Goal: Navigation & Orientation: Find specific page/section

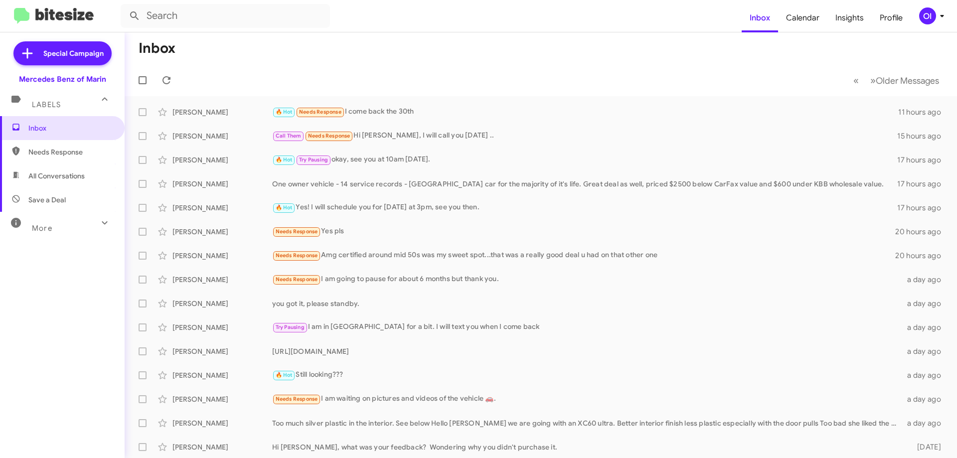
click at [56, 184] on span "All Conversations" at bounding box center [62, 176] width 125 height 24
type input "in:all-conversations"
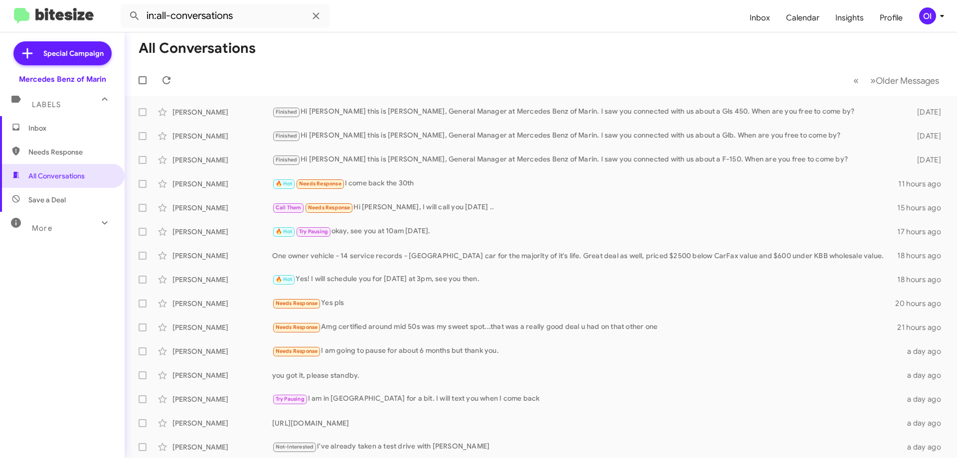
click at [49, 138] on span "Inbox" at bounding box center [62, 128] width 125 height 24
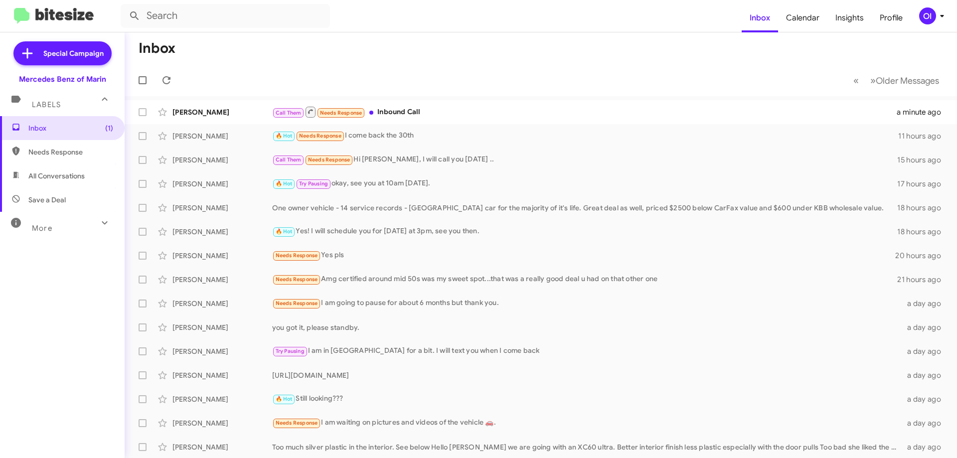
click at [54, 178] on span "All Conversations" at bounding box center [56, 176] width 56 height 10
type input "in:all-conversations"
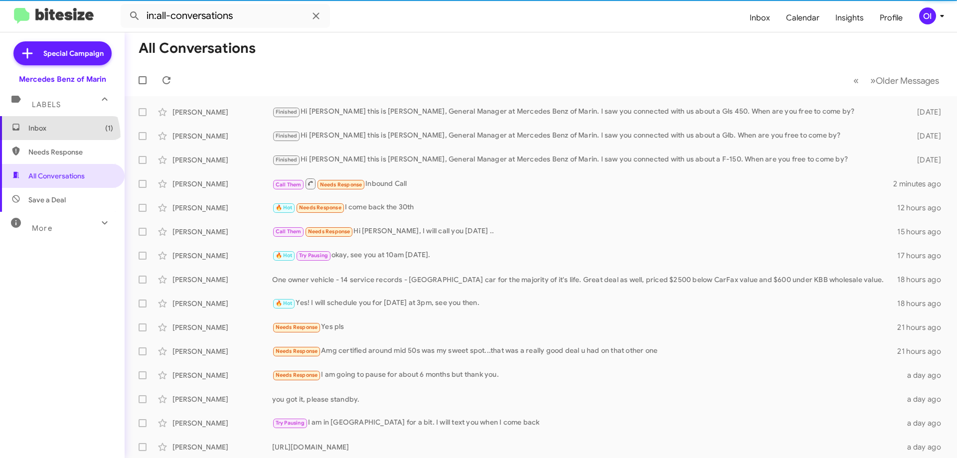
click at [45, 139] on span "Inbox (1)" at bounding box center [62, 128] width 125 height 24
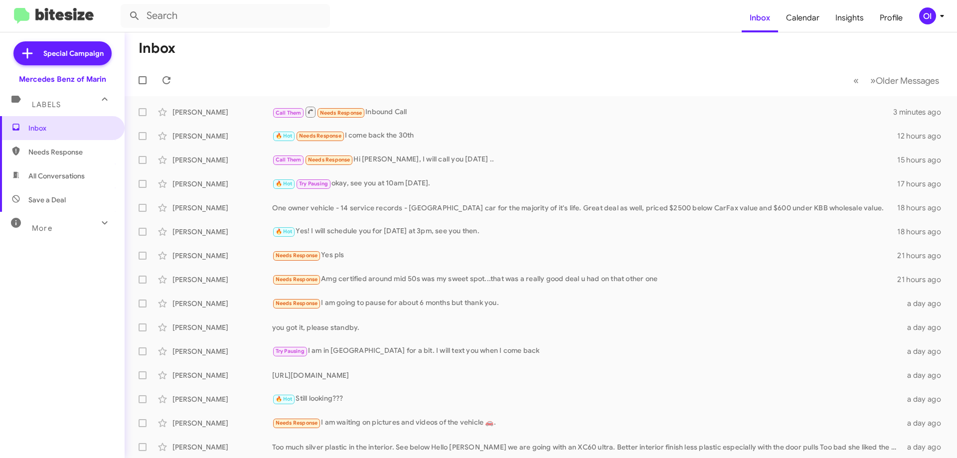
click at [90, 166] on span "All Conversations" at bounding box center [62, 176] width 125 height 24
type input "in:all-conversations"
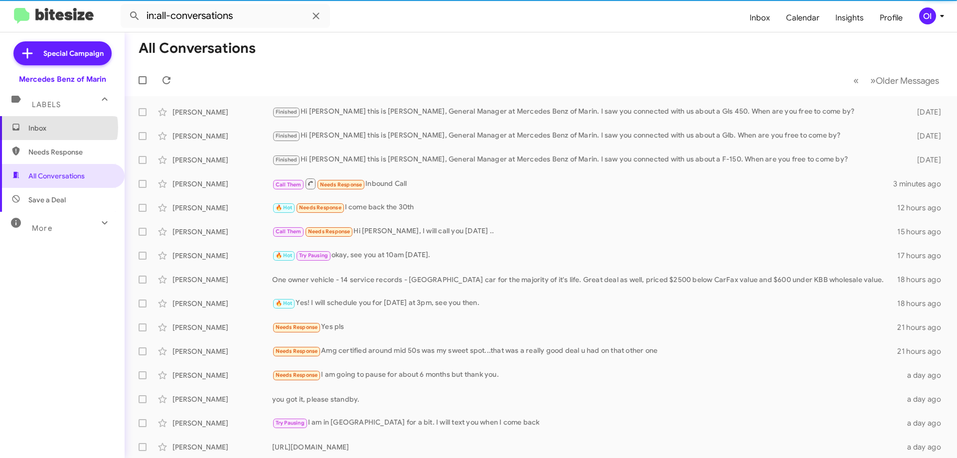
click at [54, 128] on span "Inbox" at bounding box center [70, 128] width 85 height 10
